Goal: Task Accomplishment & Management: Manage account settings

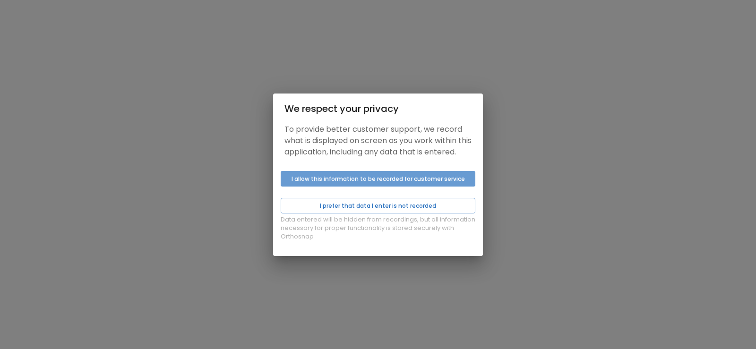
click at [360, 184] on button "I allow this information to be recorded for customer service" at bounding box center [378, 179] width 195 height 16
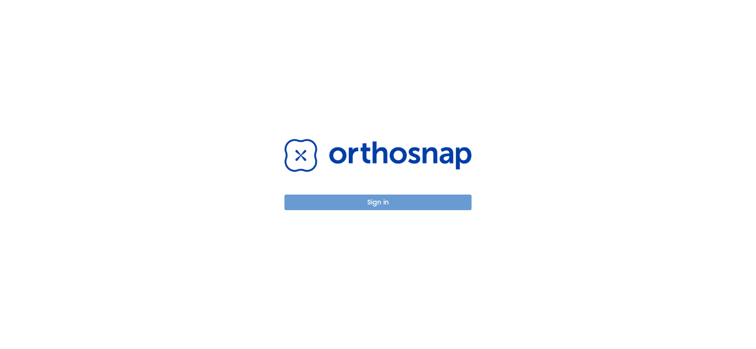
click at [355, 205] on button "Sign in" at bounding box center [377, 203] width 187 height 16
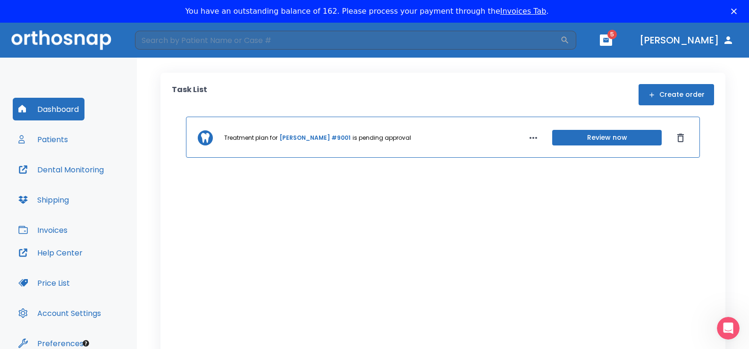
click at [580, 139] on button "Review now" at bounding box center [608, 138] width 110 height 16
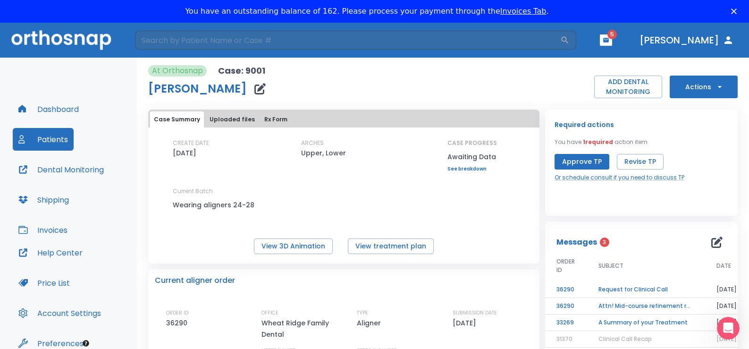
click at [461, 170] on link "See breakdown" at bounding box center [473, 169] width 50 height 6
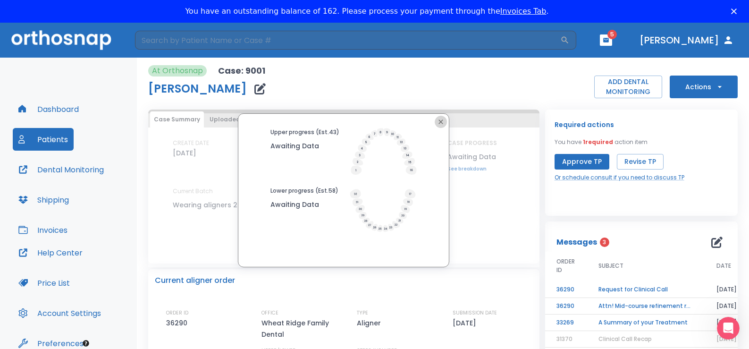
click at [439, 120] on icon "button" at bounding box center [441, 121] width 4 height 4
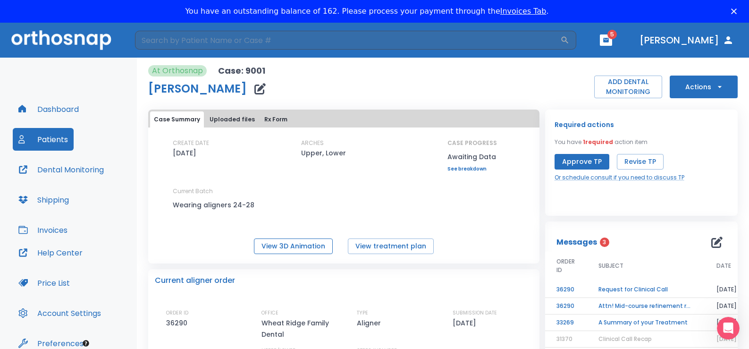
click at [310, 246] on button "View 3D Animation" at bounding box center [293, 246] width 79 height 16
click at [375, 245] on button "View treatment plan" at bounding box center [391, 246] width 86 height 16
click at [616, 291] on td "Request for Clinical Call" at bounding box center [646, 289] width 118 height 17
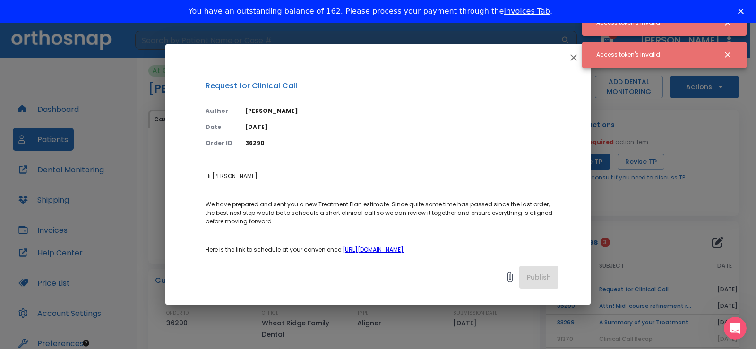
click at [385, 251] on link "https://calendly.com/yan-1/clinical-consultation-1" at bounding box center [372, 250] width 61 height 8
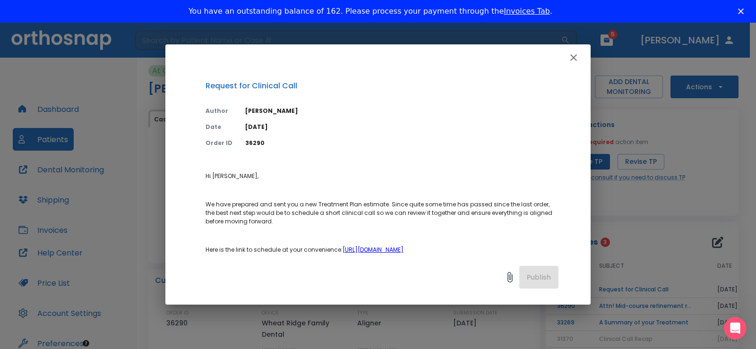
click at [573, 55] on icon "button" at bounding box center [573, 57] width 11 height 11
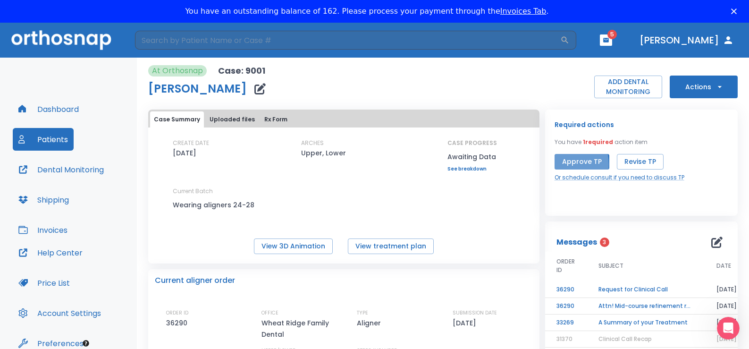
click at [558, 164] on button "Approve TP" at bounding box center [582, 162] width 55 height 16
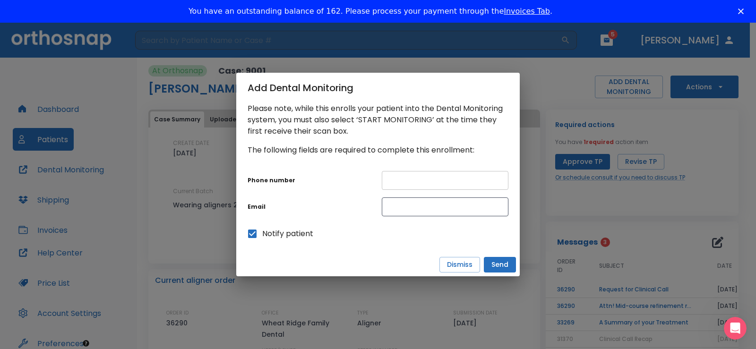
click at [431, 177] on input "text" at bounding box center [445, 180] width 127 height 19
type input "3034230584"
click at [386, 204] on input "text" at bounding box center [445, 206] width 127 height 19
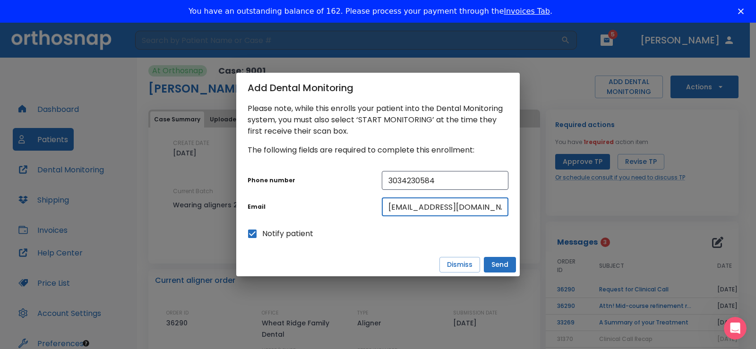
drag, startPoint x: 479, startPoint y: 208, endPoint x: 343, endPoint y: 213, distance: 136.6
click at [343, 213] on div "Phone number 3034230584 ​ Email SJZAPIEN@YAHOO.COM ​ Notify patient" at bounding box center [374, 203] width 268 height 80
type input "DRSJZAPIEN@GMAIL.COM"
drag, startPoint x: 448, startPoint y: 184, endPoint x: 344, endPoint y: 202, distance: 105.0
click at [345, 202] on div "Phone number 3034230584 ​ Email DRSJZAPIEN@GMAIL.COM ​ Notify patient" at bounding box center [374, 203] width 268 height 80
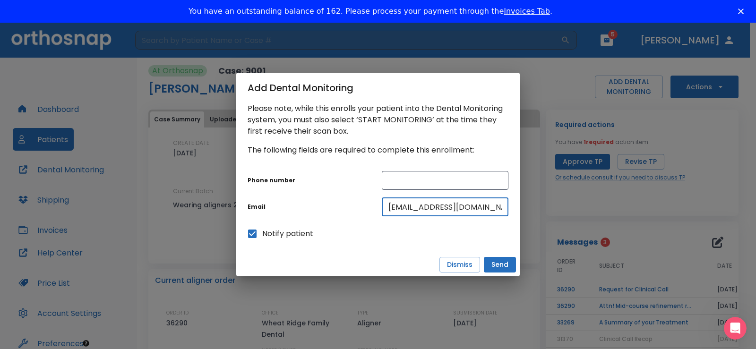
drag, startPoint x: 484, startPoint y: 210, endPoint x: 249, endPoint y: 210, distance: 234.7
click at [268, 215] on div "Phone number ​ Email DRSJZAPIEN@GMAIL.COM ​ Notify patient" at bounding box center [374, 203] width 268 height 80
click at [456, 267] on button "Dismiss" at bounding box center [459, 265] width 41 height 16
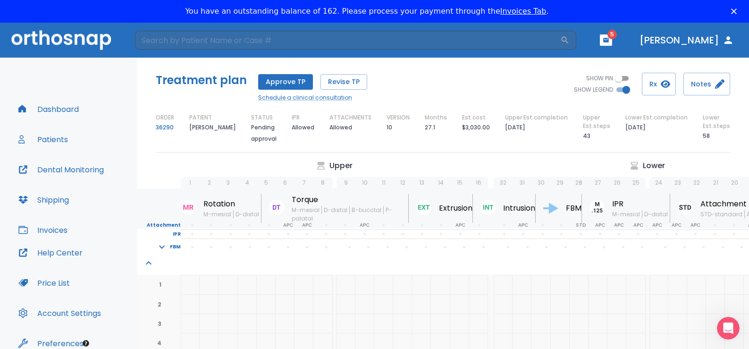
click at [277, 87] on button "Approve TP" at bounding box center [285, 82] width 55 height 16
click at [287, 96] on link "Schedule a clinical consultation" at bounding box center [317, 97] width 118 height 9
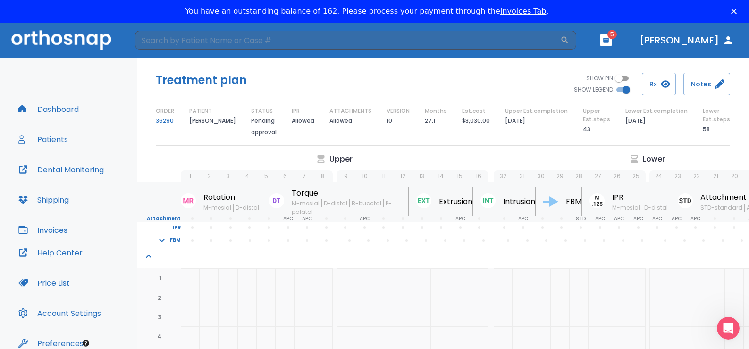
click at [60, 107] on button "Dashboard" at bounding box center [49, 109] width 72 height 23
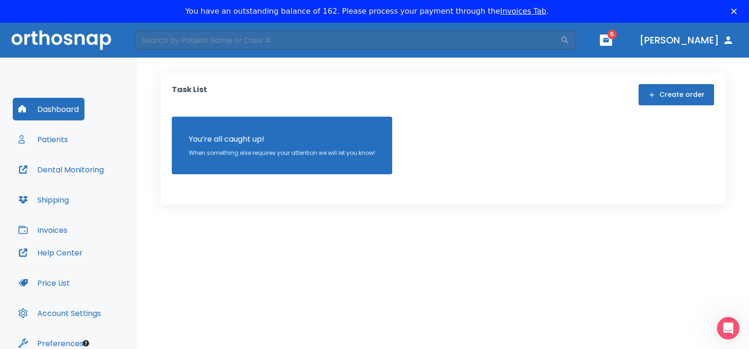
click at [58, 140] on button "Patients" at bounding box center [43, 139] width 61 height 23
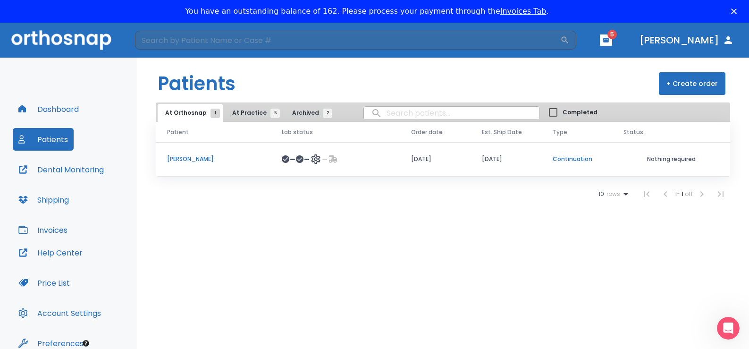
click at [609, 41] on icon "button" at bounding box center [607, 40] width 6 height 4
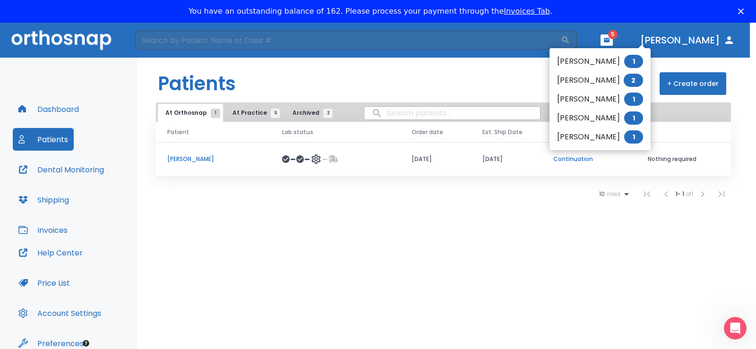
click at [704, 43] on div at bounding box center [378, 174] width 756 height 349
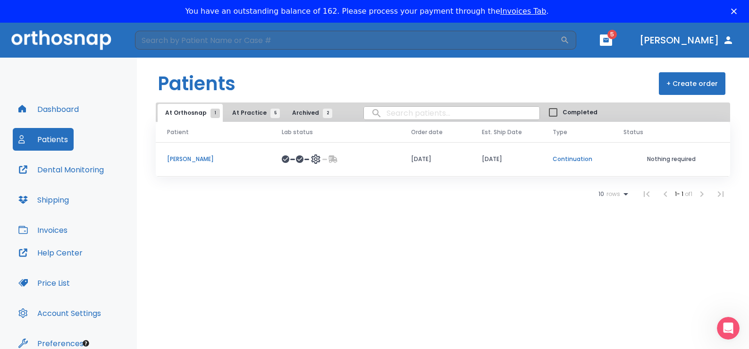
click at [730, 41] on icon "button" at bounding box center [728, 39] width 11 height 11
click at [504, 14] on link "Invoices Tab" at bounding box center [524, 11] width 46 height 9
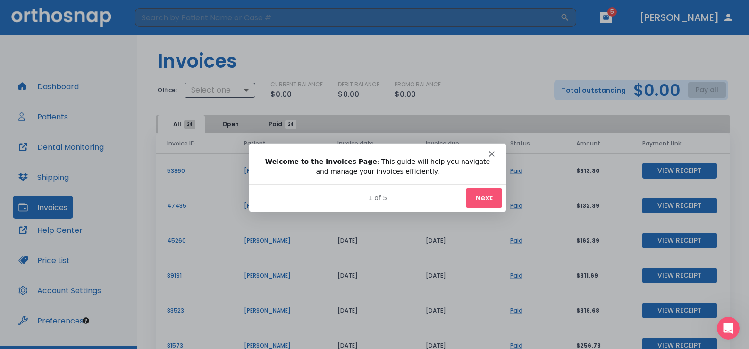
click at [489, 202] on button "Next" at bounding box center [483, 196] width 36 height 19
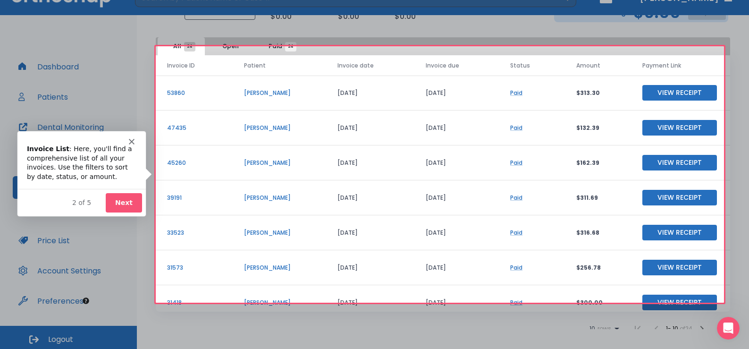
scroll to position [67, 0]
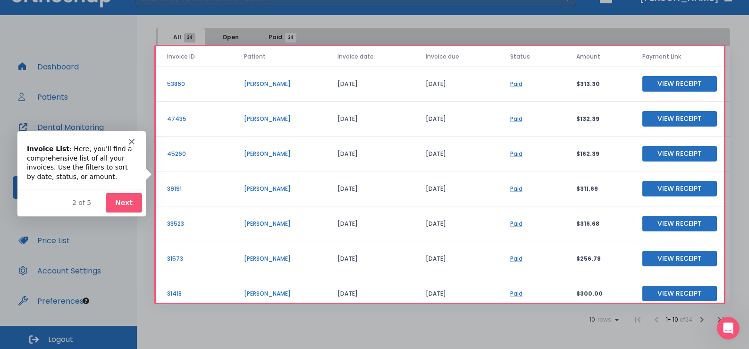
click at [113, 202] on button "Next" at bounding box center [123, 201] width 36 height 19
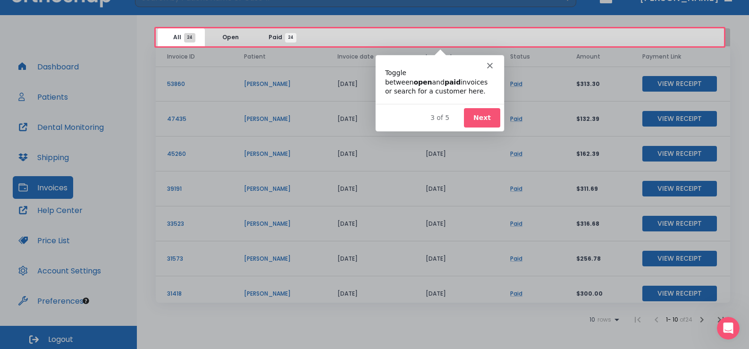
scroll to position [0, 0]
click at [489, 115] on button "Next" at bounding box center [482, 117] width 36 height 19
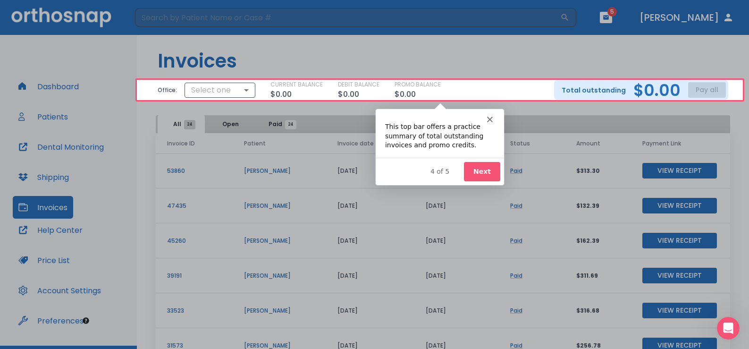
click at [494, 174] on button "Next" at bounding box center [482, 171] width 36 height 19
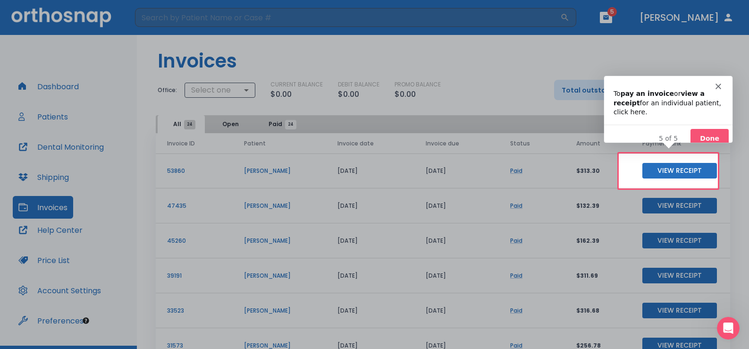
click at [704, 128] on button "Done" at bounding box center [709, 137] width 38 height 19
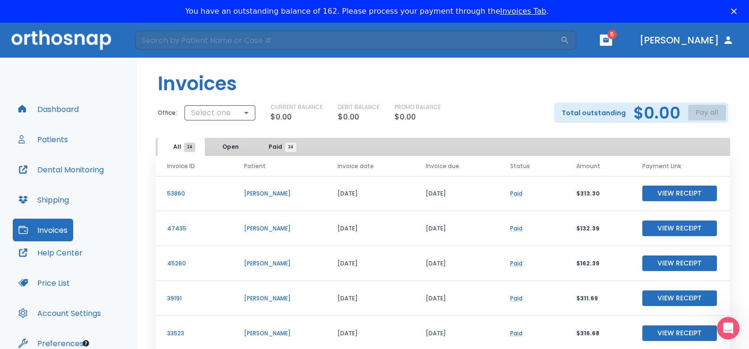
click at [678, 38] on button "Dr. Zapien" at bounding box center [687, 40] width 102 height 17
click at [700, 39] on button "Dr. Zapien" at bounding box center [687, 40] width 102 height 17
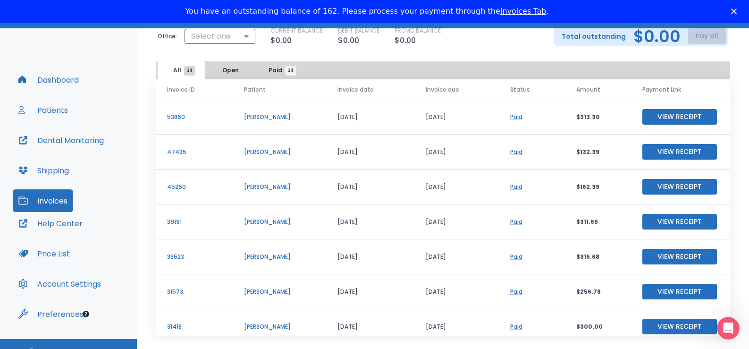
scroll to position [45, 0]
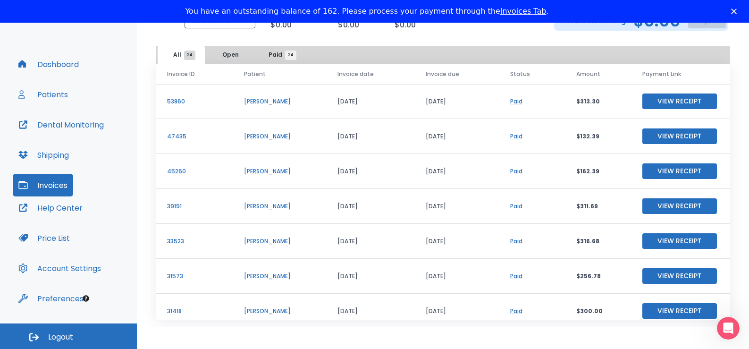
click at [87, 335] on button "Logout" at bounding box center [68, 337] width 137 height 26
